Goal: Entertainment & Leisure: Browse casually

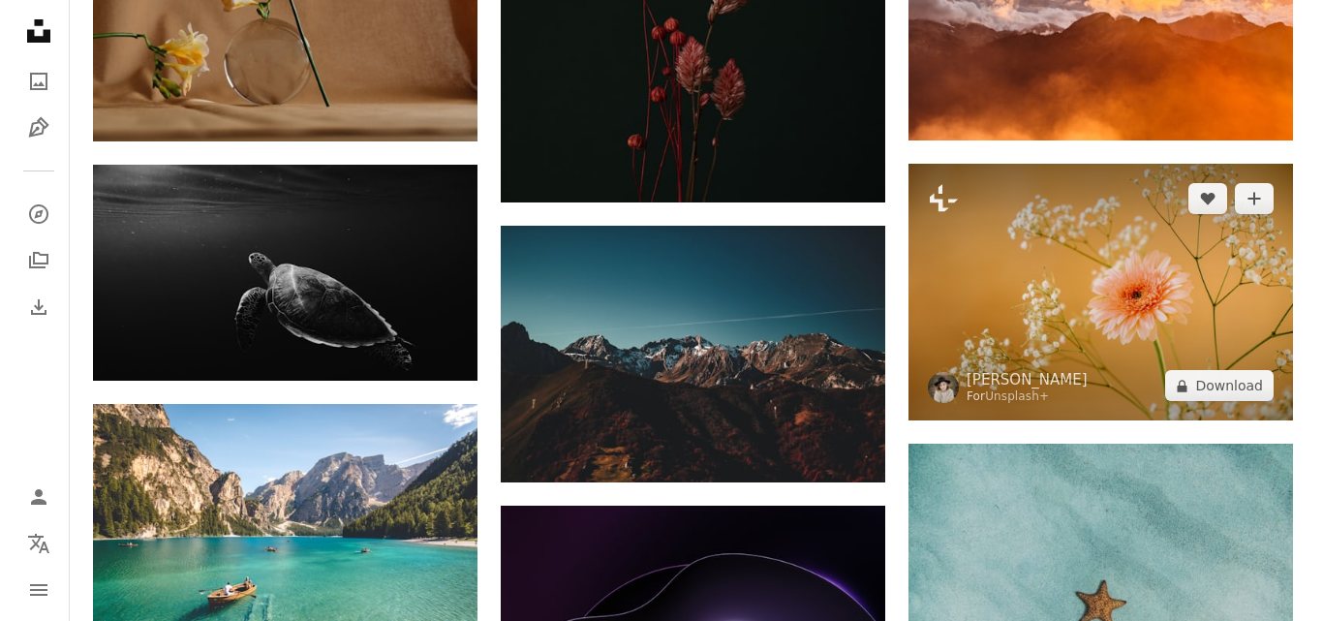
scroll to position [5252, 0]
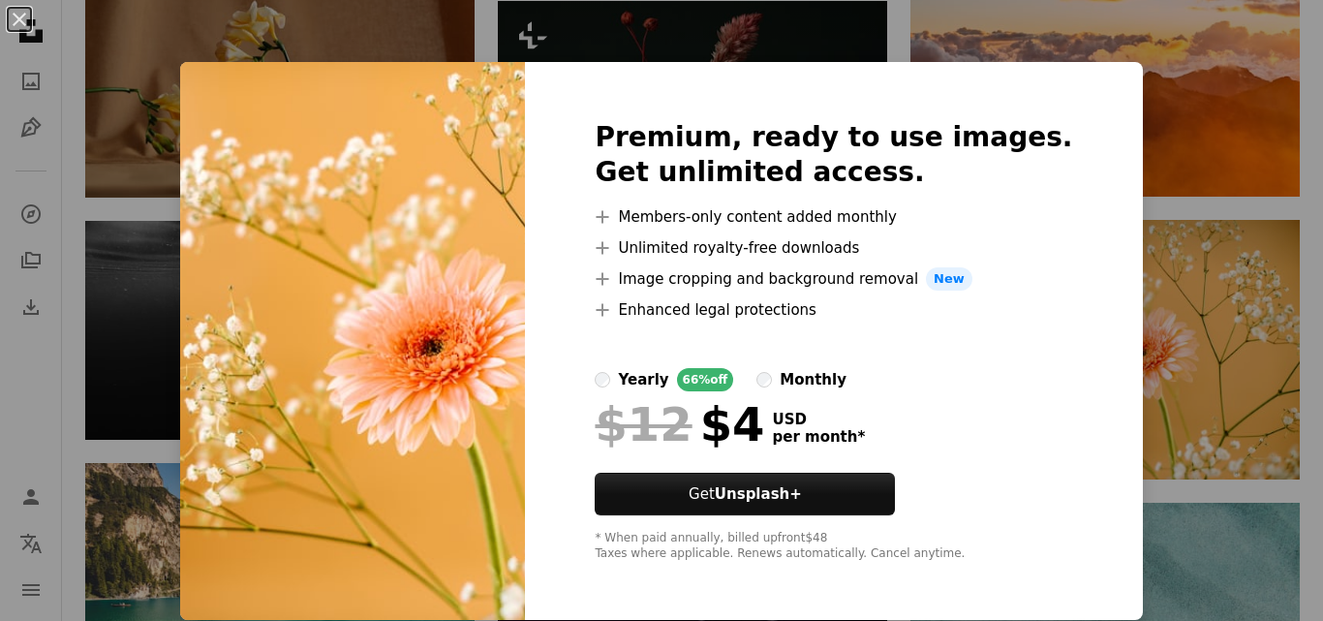
click at [1140, 117] on div "An X shape Premium, ready to use images. Get unlimited access. A plus sign Memb…" at bounding box center [661, 310] width 1323 height 621
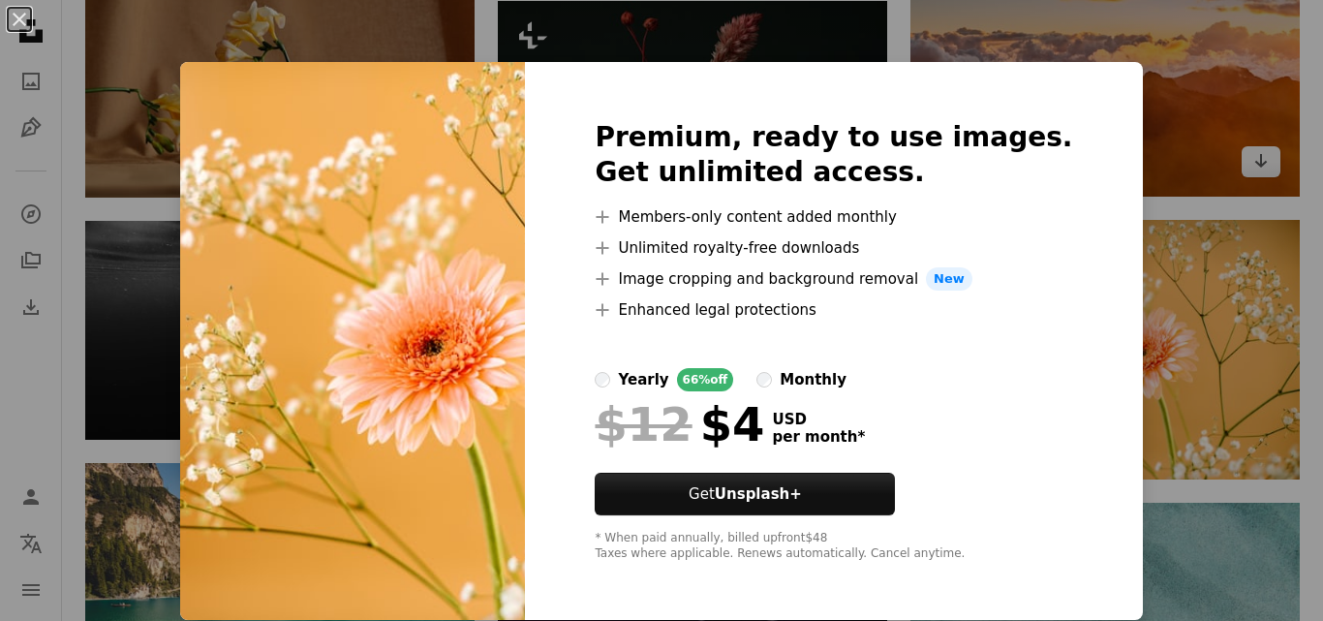
click at [1140, 117] on img at bounding box center [1105, 67] width 389 height 260
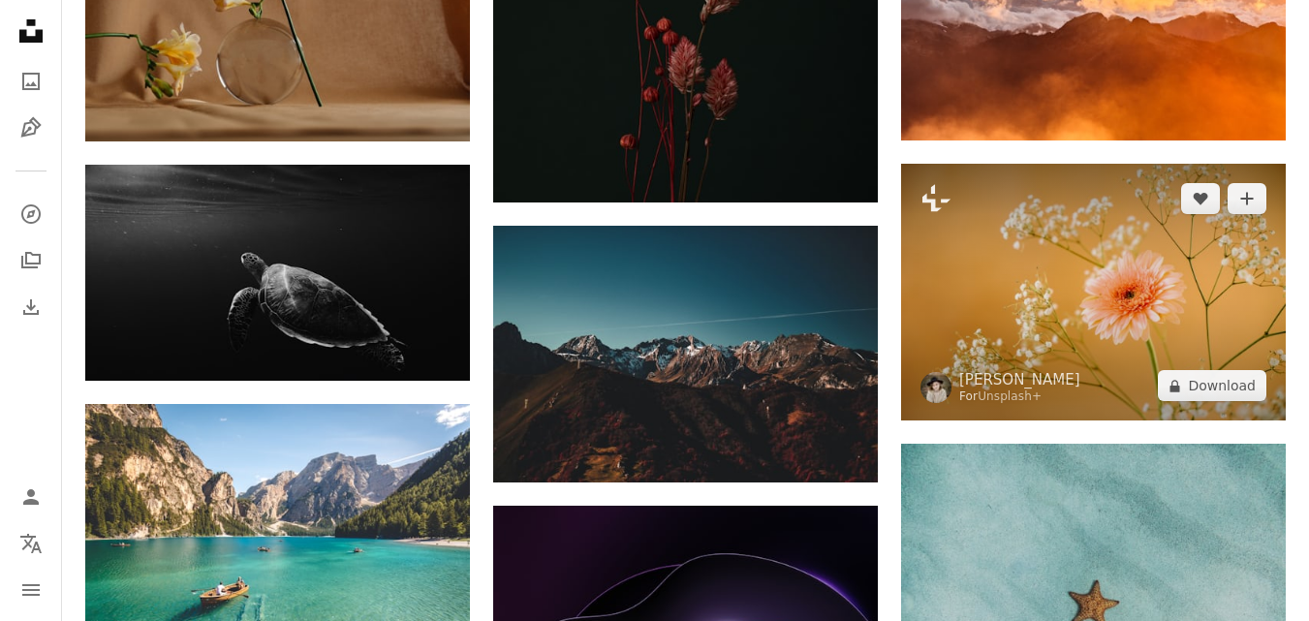
click at [1102, 226] on img at bounding box center [1093, 292] width 385 height 257
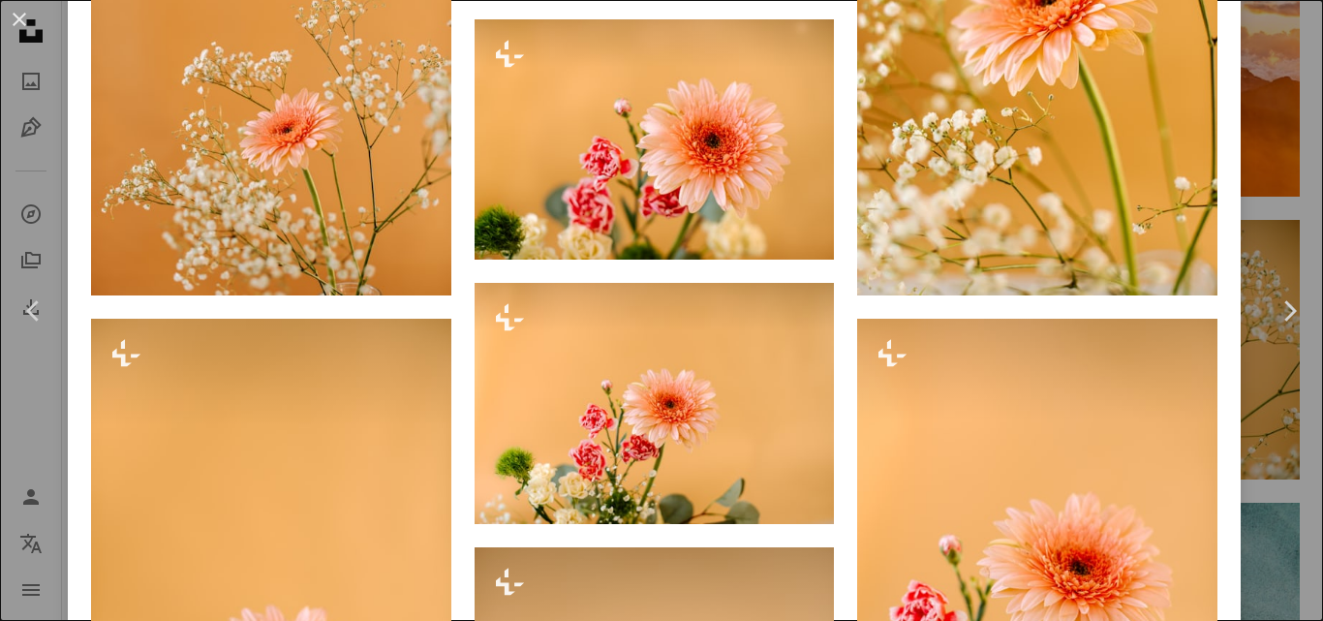
scroll to position [1087, 0]
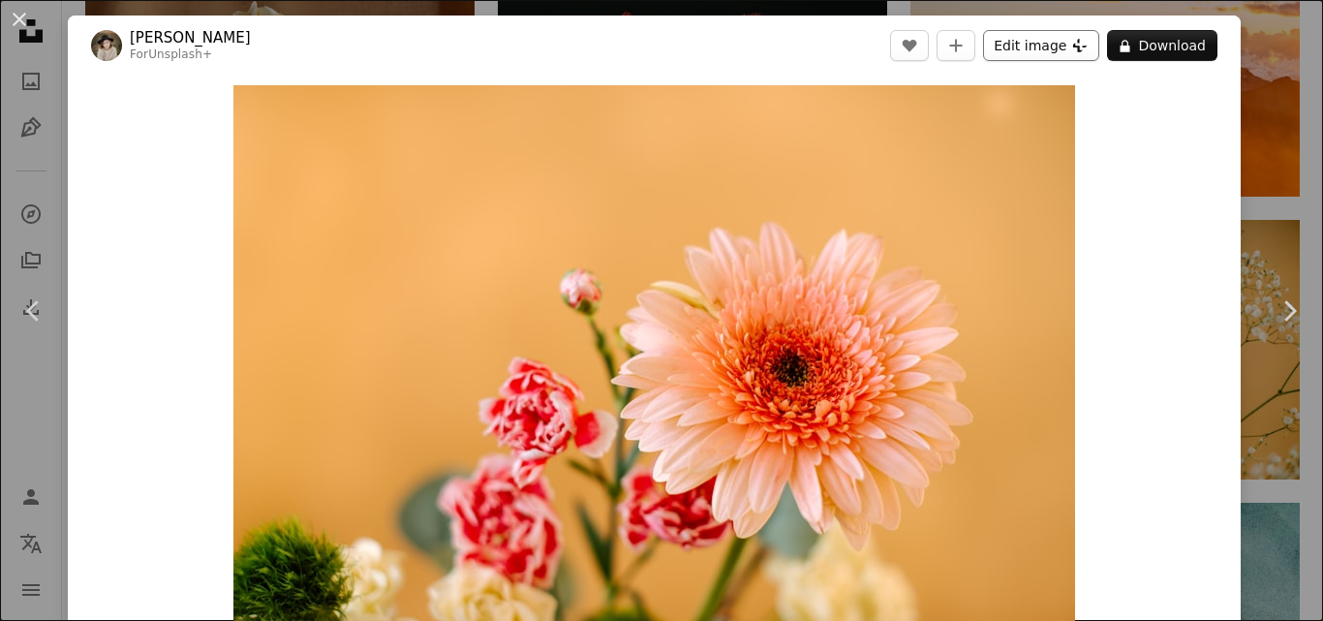
click at [1051, 47] on button "Edit image Plus sign for Unsplash+" at bounding box center [1041, 45] width 116 height 31
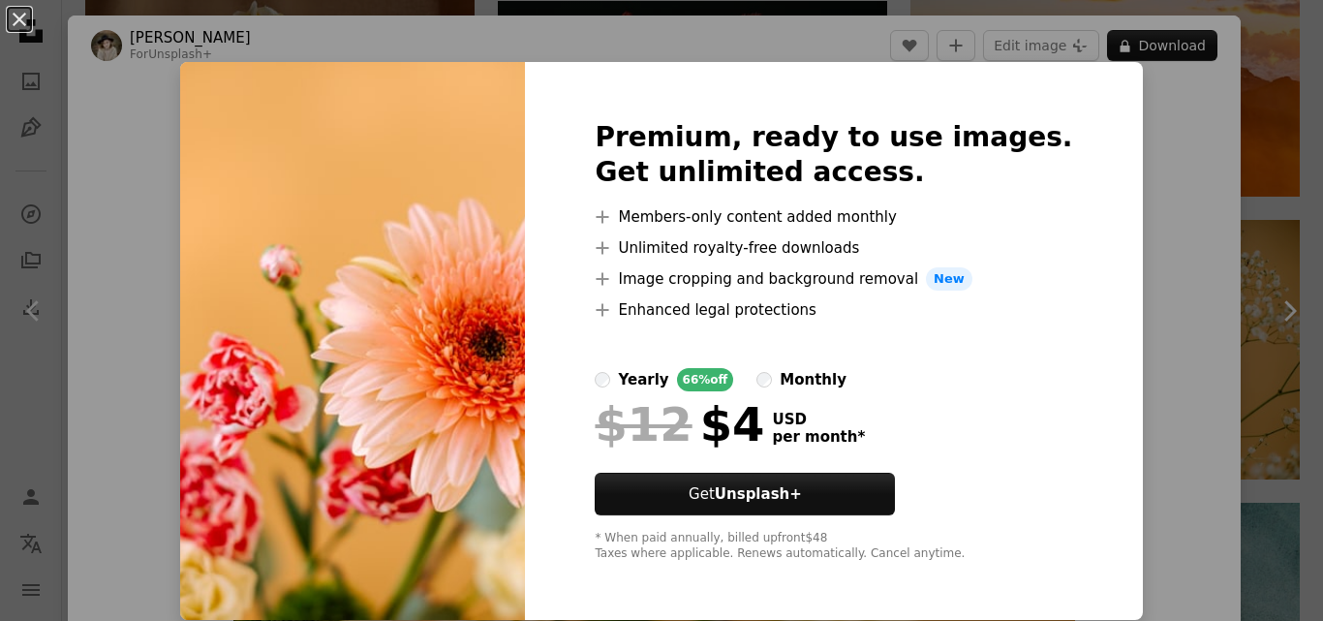
click at [1107, 82] on div "An X shape Premium, ready to use images. Get unlimited access. A plus sign Memb…" at bounding box center [661, 310] width 1323 height 621
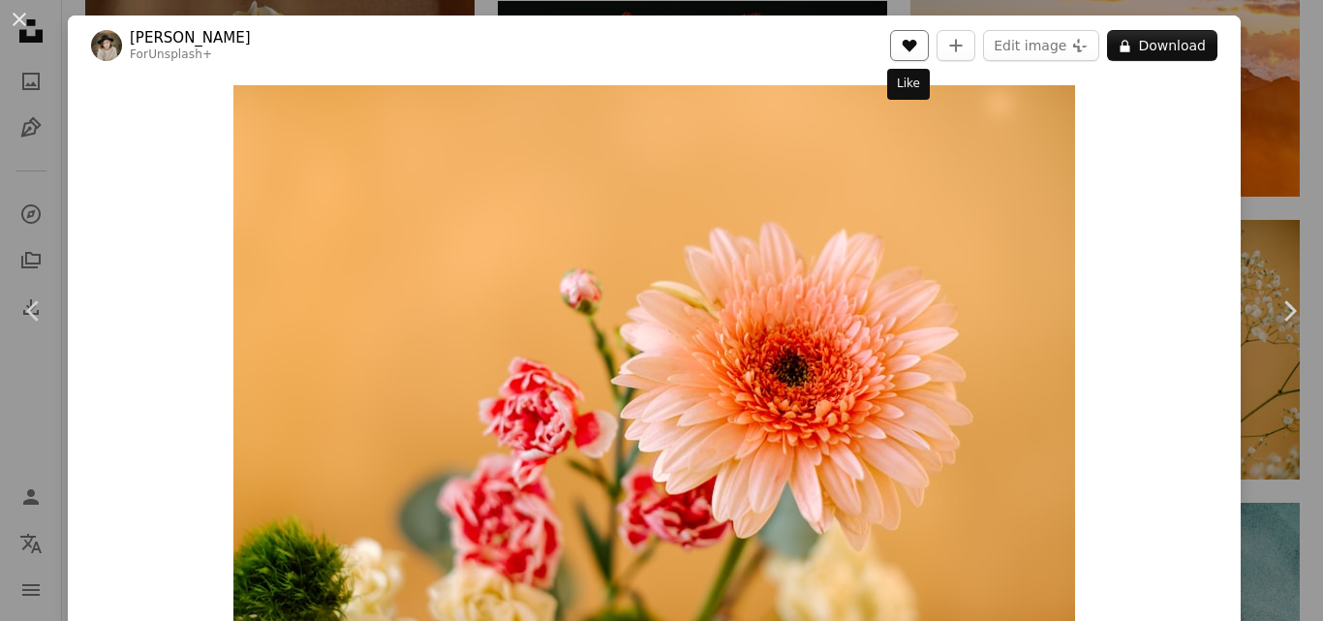
click at [909, 40] on icon "A heart" at bounding box center [909, 45] width 15 height 15
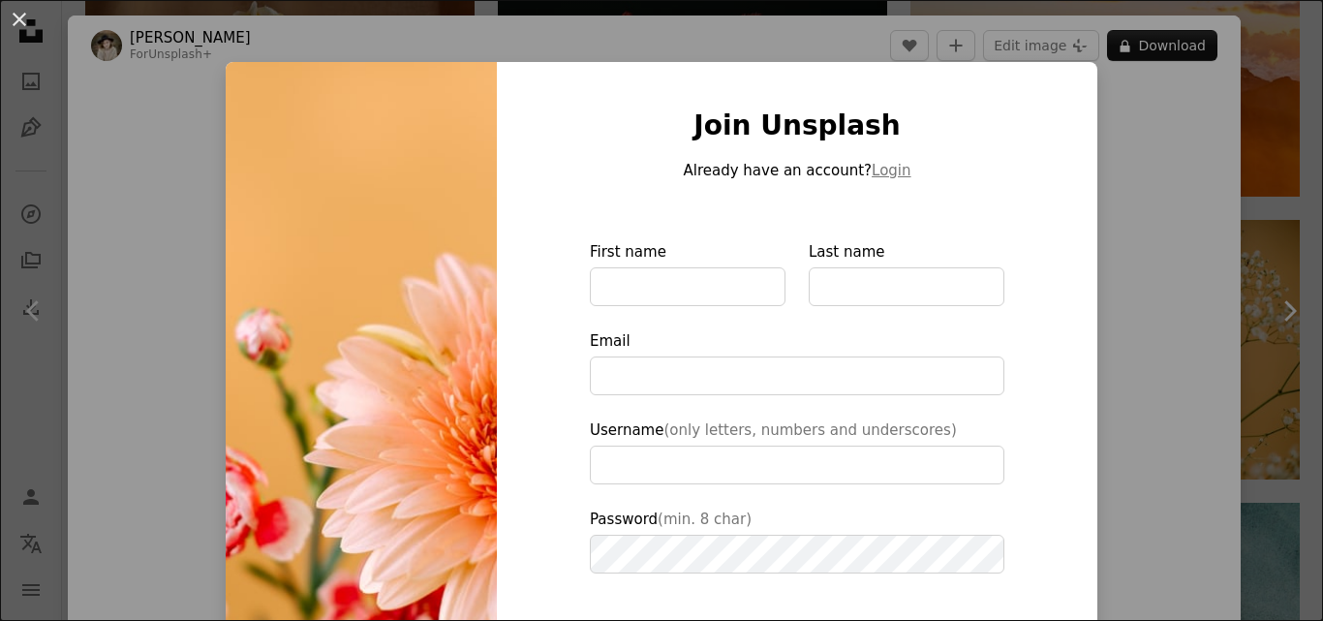
type input "**********"
click at [176, 138] on div "An X shape Join Unsplash Already have an account? Login First name Last name Em…" at bounding box center [661, 310] width 1323 height 621
